Goal: Information Seeking & Learning: Learn about a topic

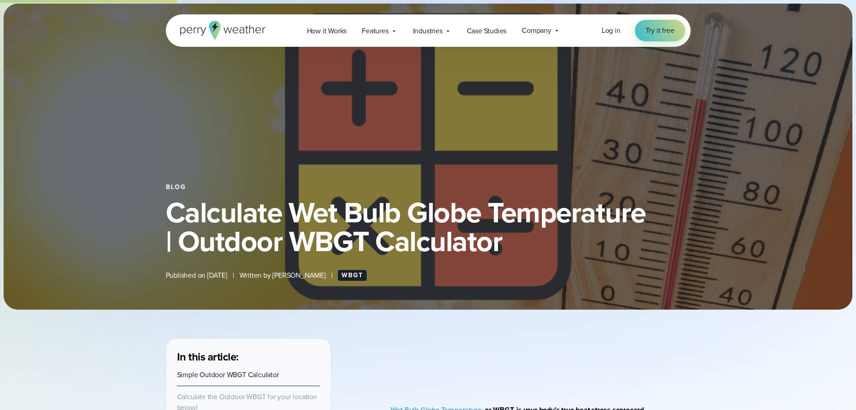
select select "***"
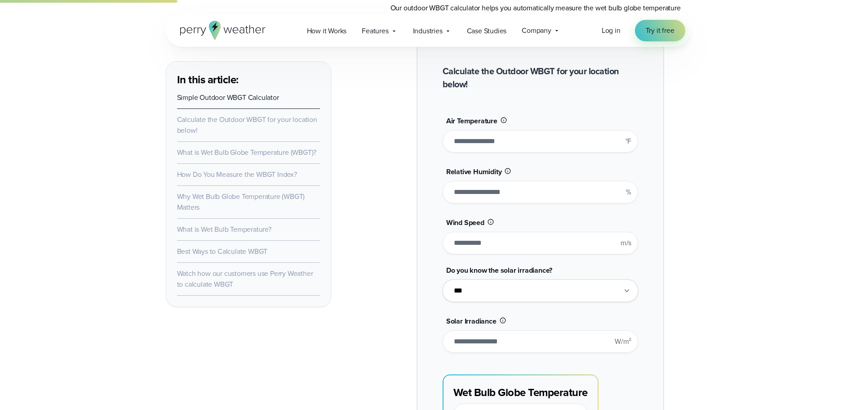
drag, startPoint x: 470, startPoint y: 140, endPoint x: 374, endPoint y: 142, distance: 96.7
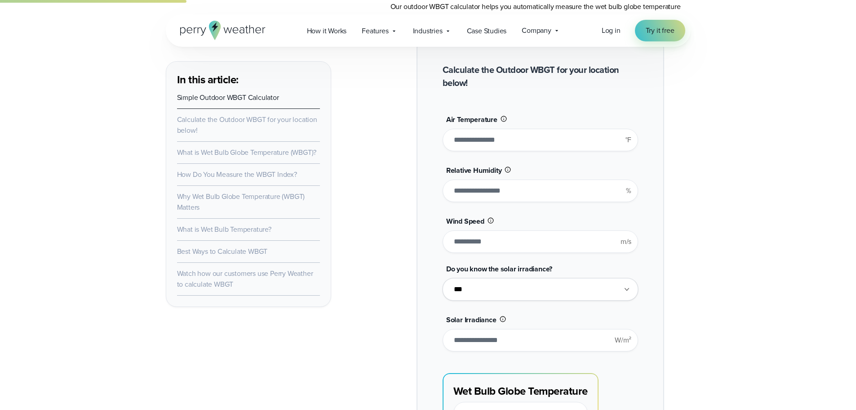
scroll to position [719, 0]
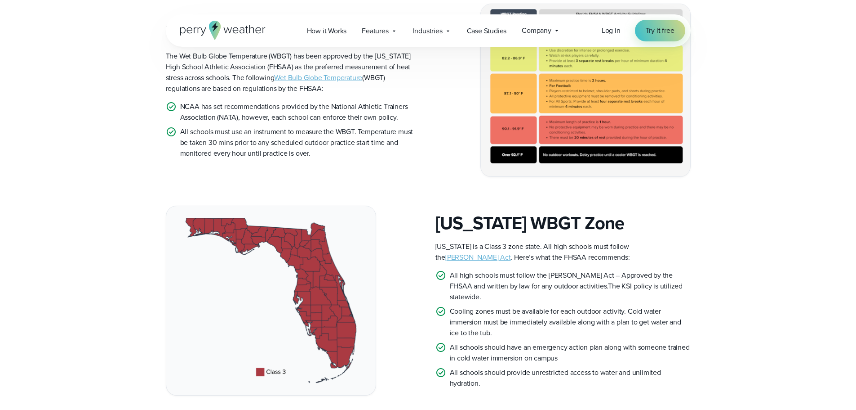
scroll to position [180, 0]
